Goal: Information Seeking & Learning: Understand process/instructions

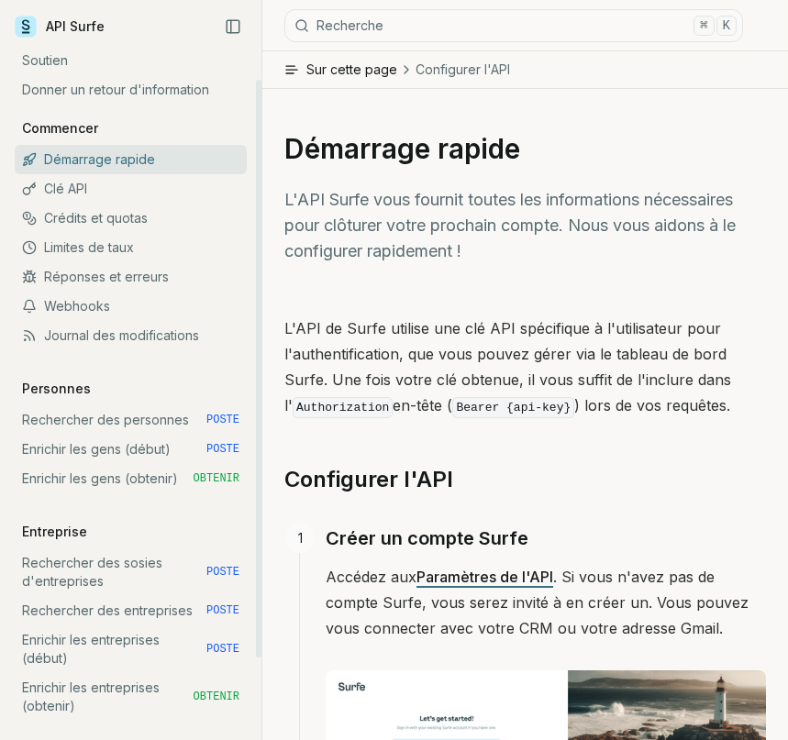
scroll to position [48, 0]
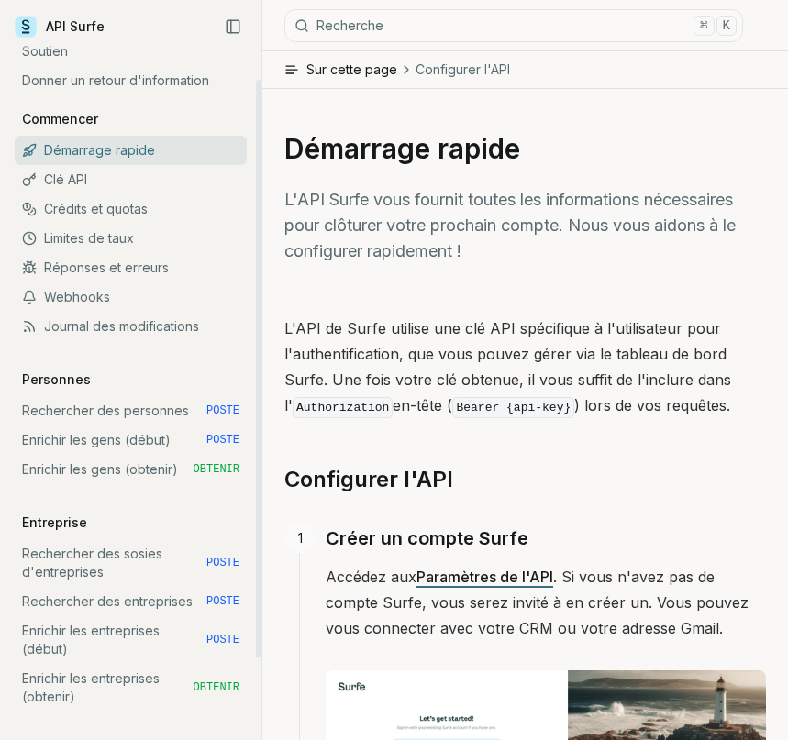
click at [168, 407] on font "Rechercher des personnes" at bounding box center [105, 411] width 167 height 16
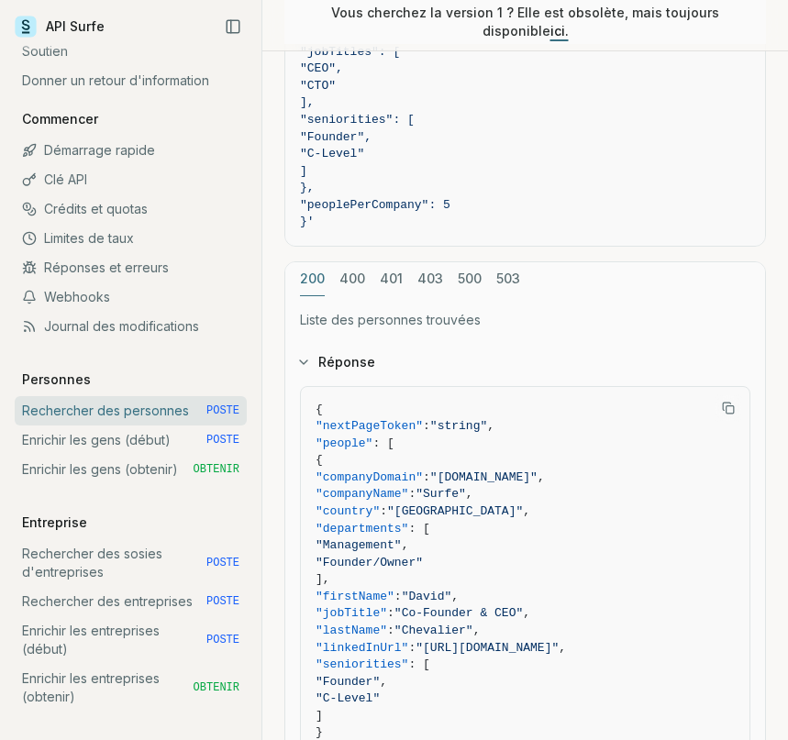
scroll to position [1948, 0]
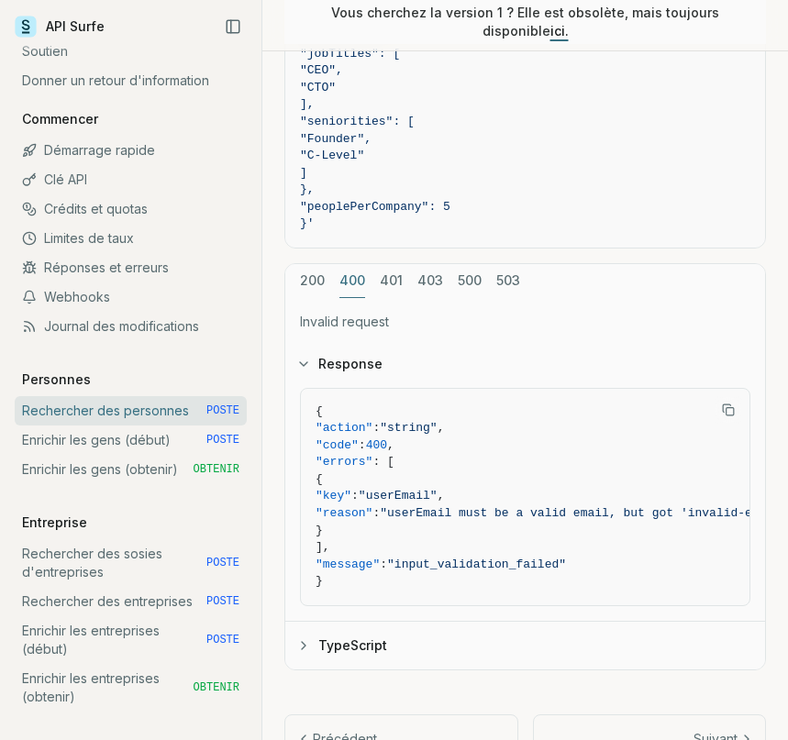
click at [351, 277] on font "400" at bounding box center [352, 281] width 26 height 16
click at [403, 277] on div "200 400 401 403 500 503" at bounding box center [525, 281] width 480 height 34
click at [403, 274] on div "200 400 401 403 500 503" at bounding box center [525, 281] width 480 height 34
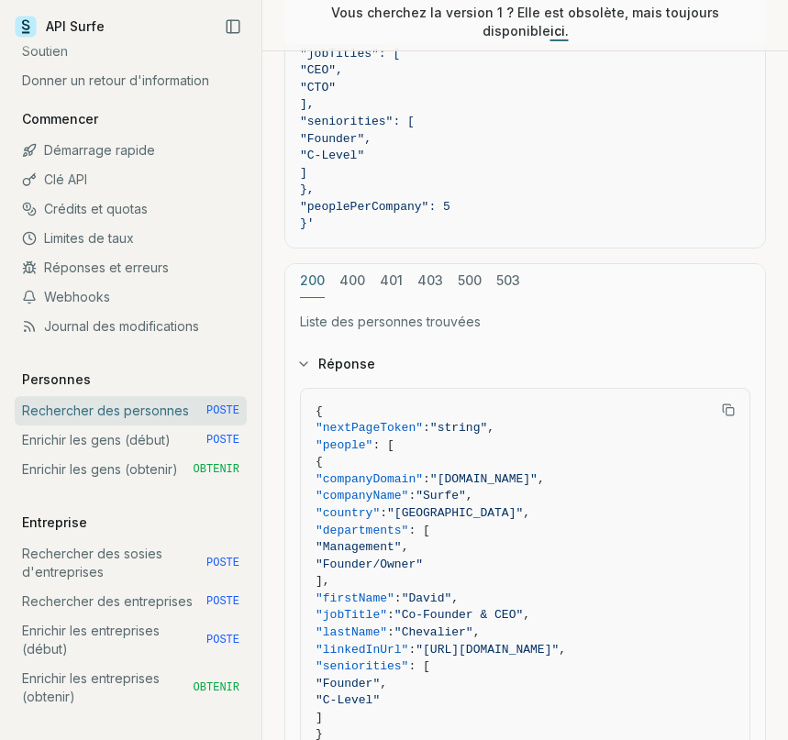
click at [318, 273] on font "200" at bounding box center [312, 281] width 25 height 16
click at [301, 366] on button "Réponse" at bounding box center [525, 364] width 480 height 48
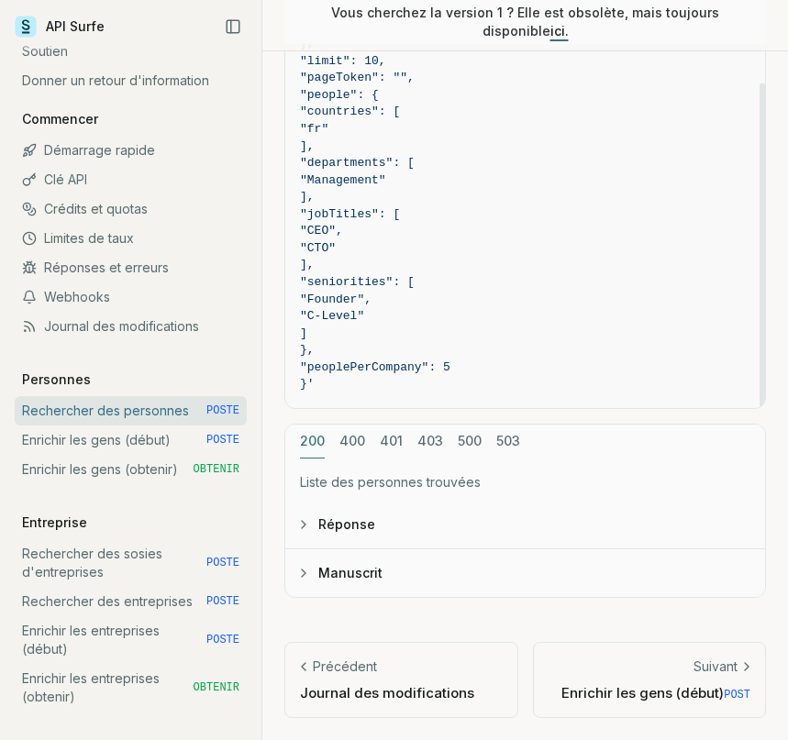
scroll to position [1782, 0]
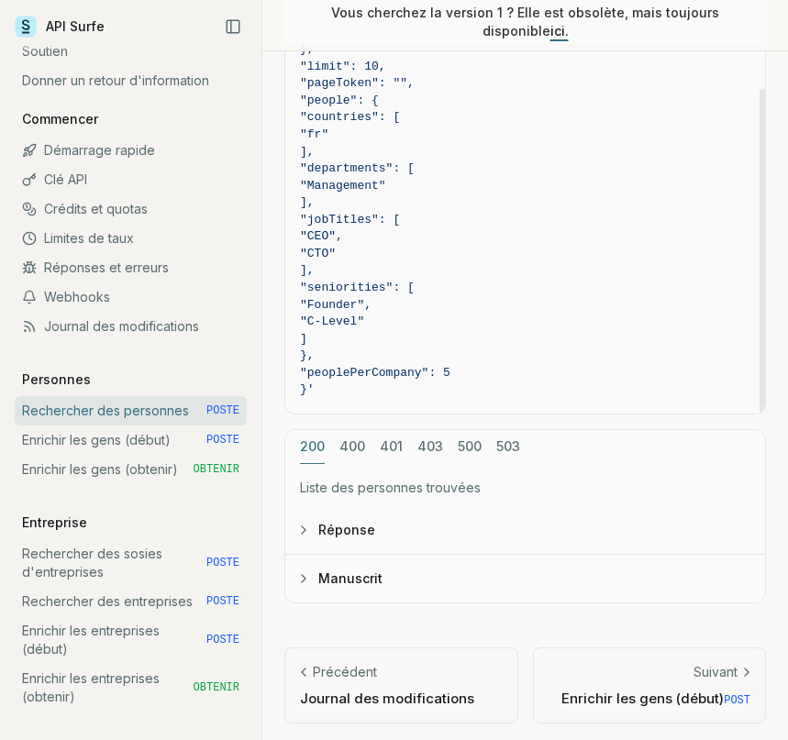
click at [299, 578] on icon "button" at bounding box center [303, 579] width 15 height 15
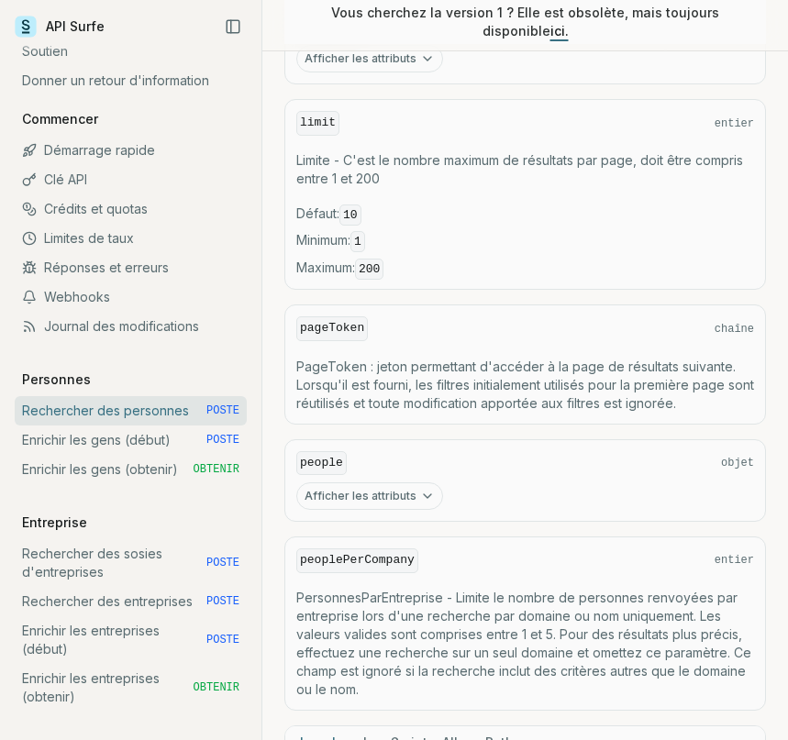
scroll to position [886, 0]
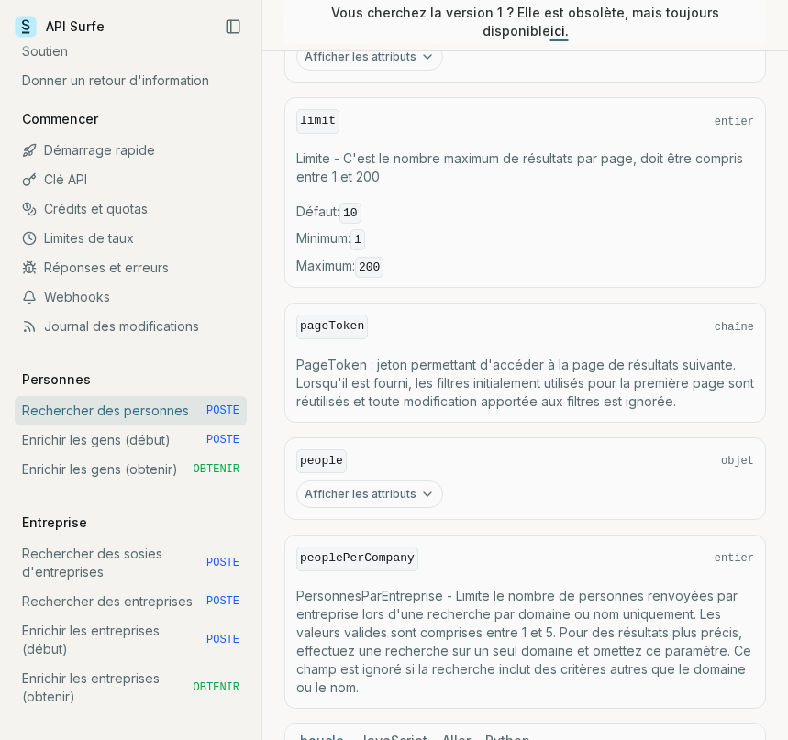
click at [338, 367] on p "PageToken : jeton permettant d'accéder à la page de résultats suivante. Lorsqu'…" at bounding box center [525, 383] width 458 height 55
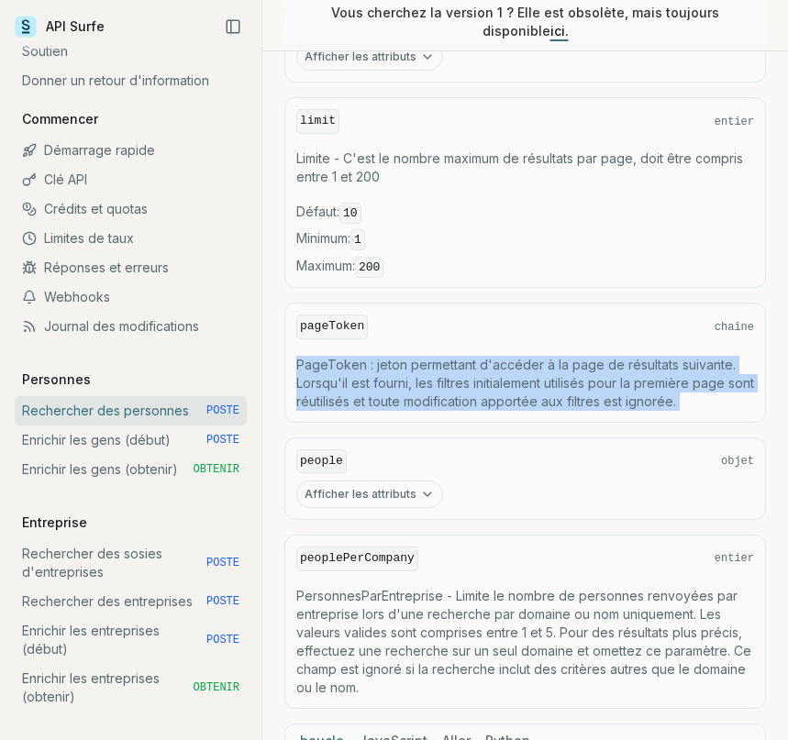
click at [338, 367] on p "PageToken : jeton permettant d'accéder à la page de résultats suivante. Lorsqu'…" at bounding box center [525, 383] width 458 height 55
copy font "PageToken : jeton permettant d'accéder à la page de résultats suivante. Lorsqu'…"
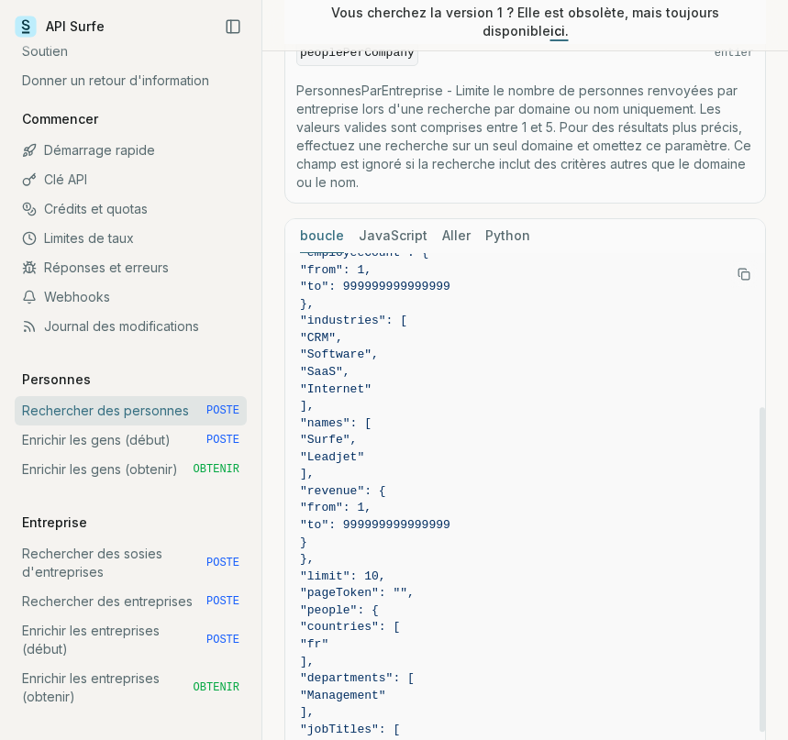
scroll to position [0, 0]
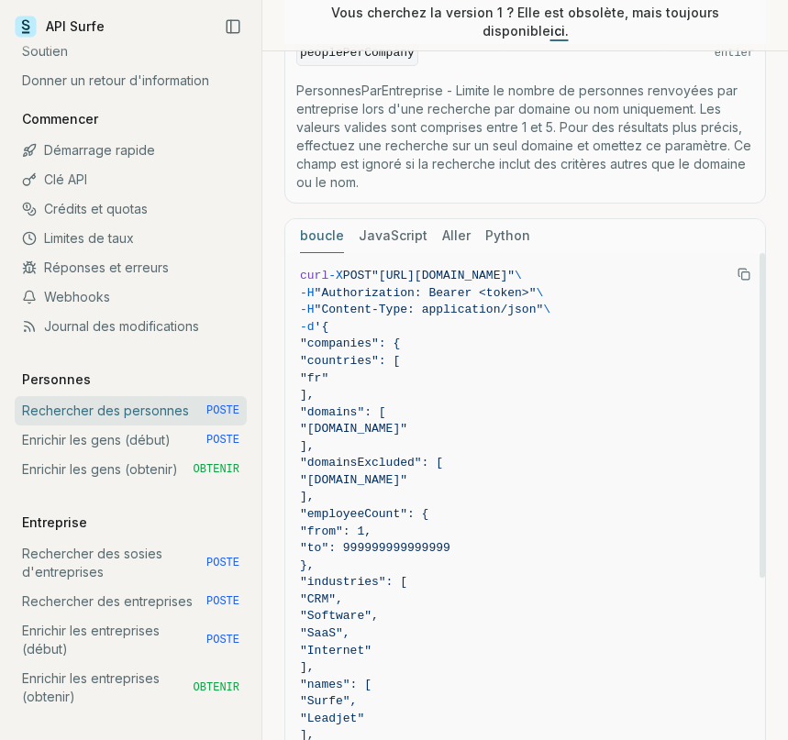
click at [745, 268] on icon "Copier le texte" at bounding box center [744, 274] width 13 height 13
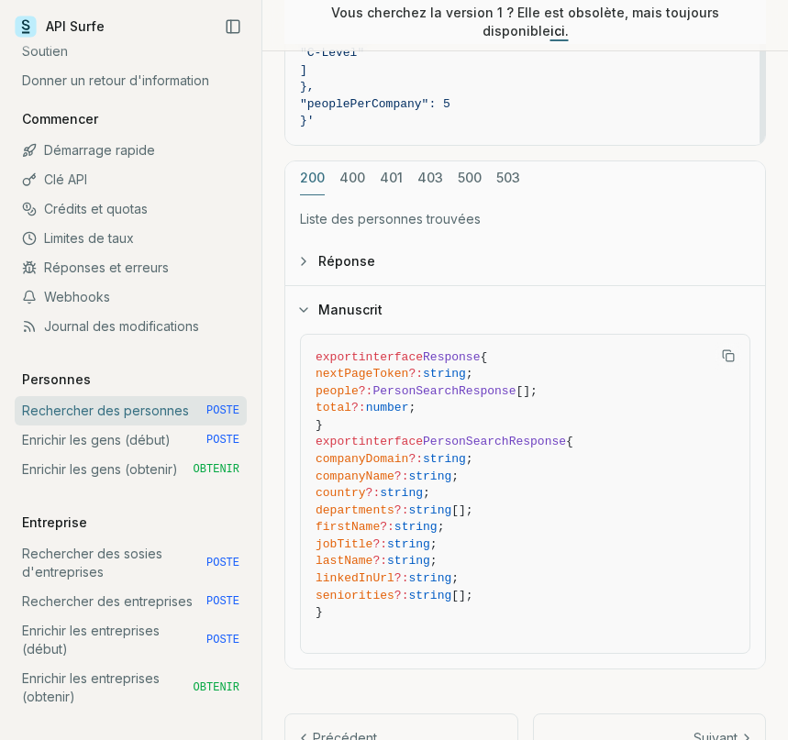
scroll to position [2118, 0]
